Goal: Information Seeking & Learning: Learn about a topic

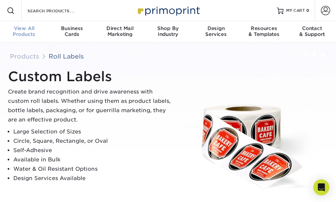
click at [25, 33] on div "View All Products" at bounding box center [24, 31] width 48 height 12
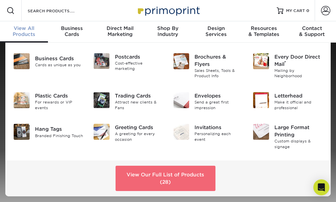
click at [196, 178] on link "View Our Full List of Products (28)" at bounding box center [166, 178] width 100 height 25
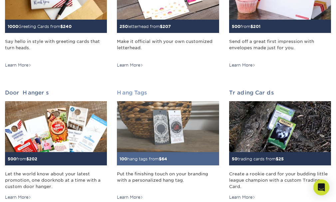
scroll to position [462, 0]
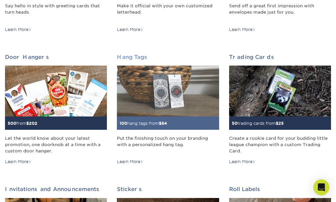
click at [181, 102] on img at bounding box center [168, 91] width 102 height 51
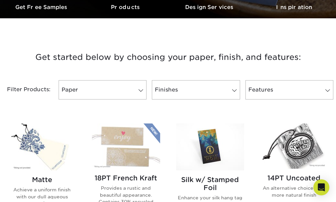
scroll to position [249, 0]
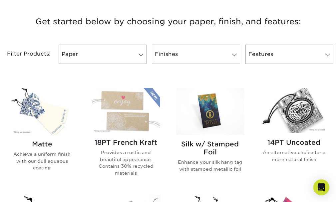
click at [49, 116] on img at bounding box center [42, 111] width 68 height 47
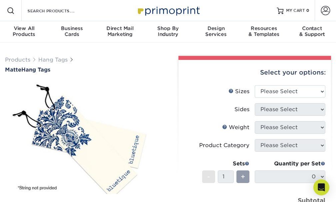
scroll to position [71, 0]
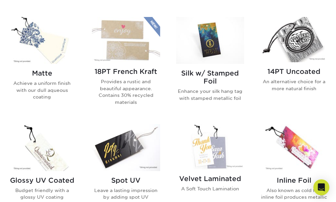
scroll to position [355, 0]
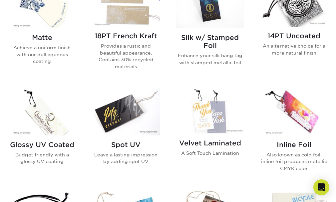
click at [55, 121] on img at bounding box center [42, 112] width 68 height 47
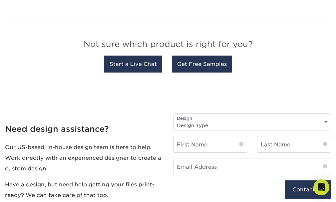
scroll to position [781, 0]
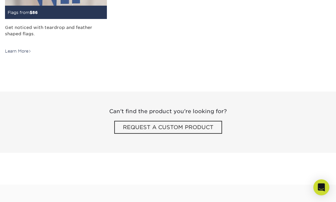
scroll to position [1207, 0]
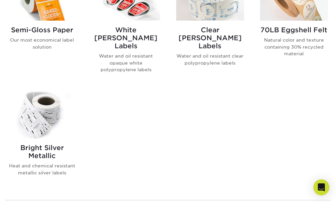
scroll to position [355, 0]
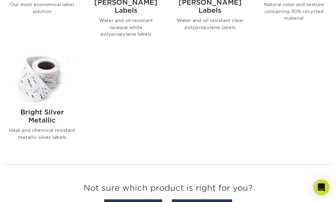
click at [47, 81] on img at bounding box center [42, 79] width 68 height 47
